Goal: Information Seeking & Learning: Learn about a topic

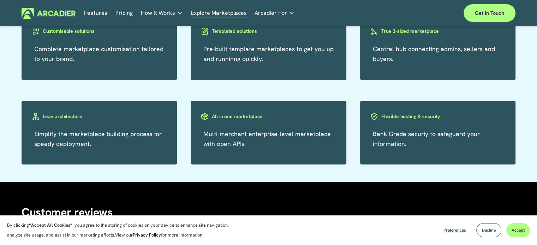
scroll to position [1250, 0]
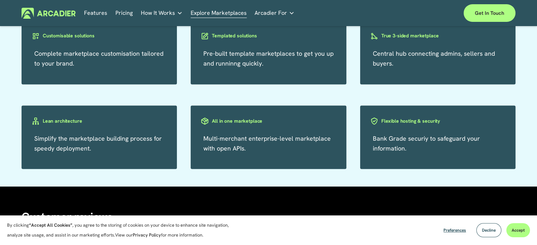
click at [0, 0] on link "Retail Marketplaces Whatever you are offering to your customer, we bring it all…" at bounding box center [0, 0] width 0 height 0
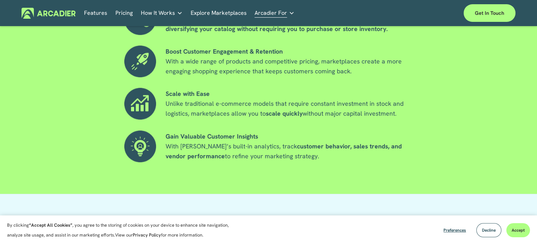
scroll to position [597, 0]
click at [0, 0] on h5 "Why Arcadier" at bounding box center [0, 0] width 0 height 0
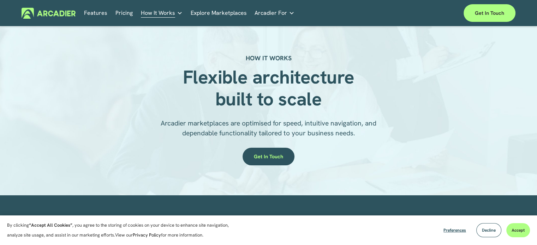
click at [124, 11] on link "Pricing" at bounding box center [123, 13] width 17 height 11
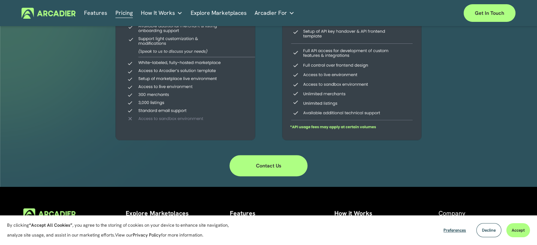
scroll to position [291, 0]
